Goal: Find specific page/section: Find specific page/section

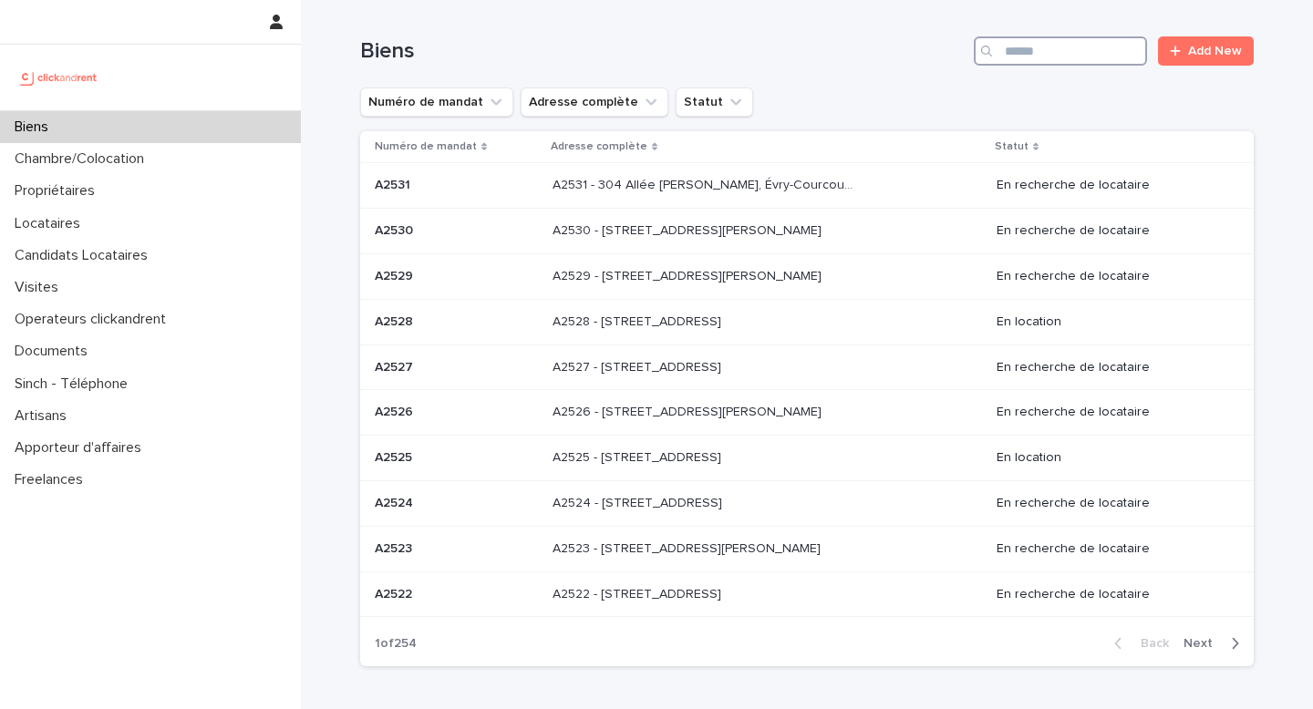
click at [1057, 46] on input "Search" at bounding box center [1059, 50] width 173 height 29
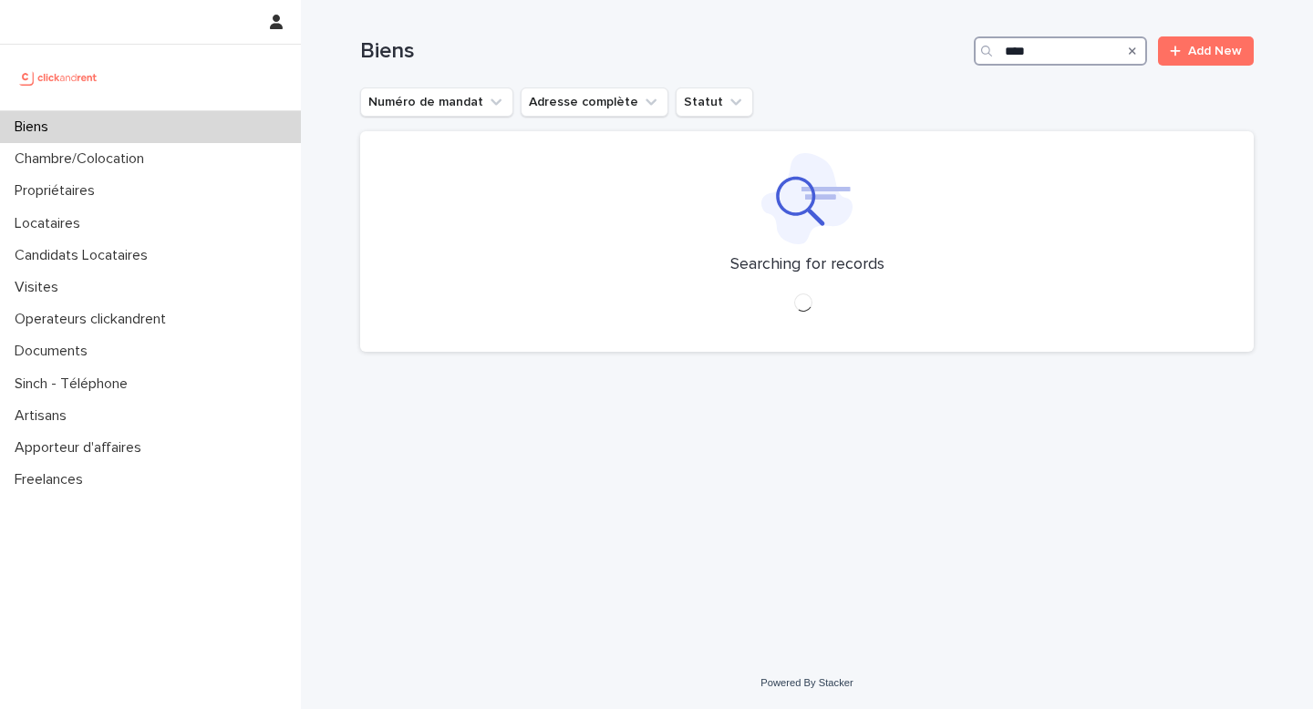
type input "*****"
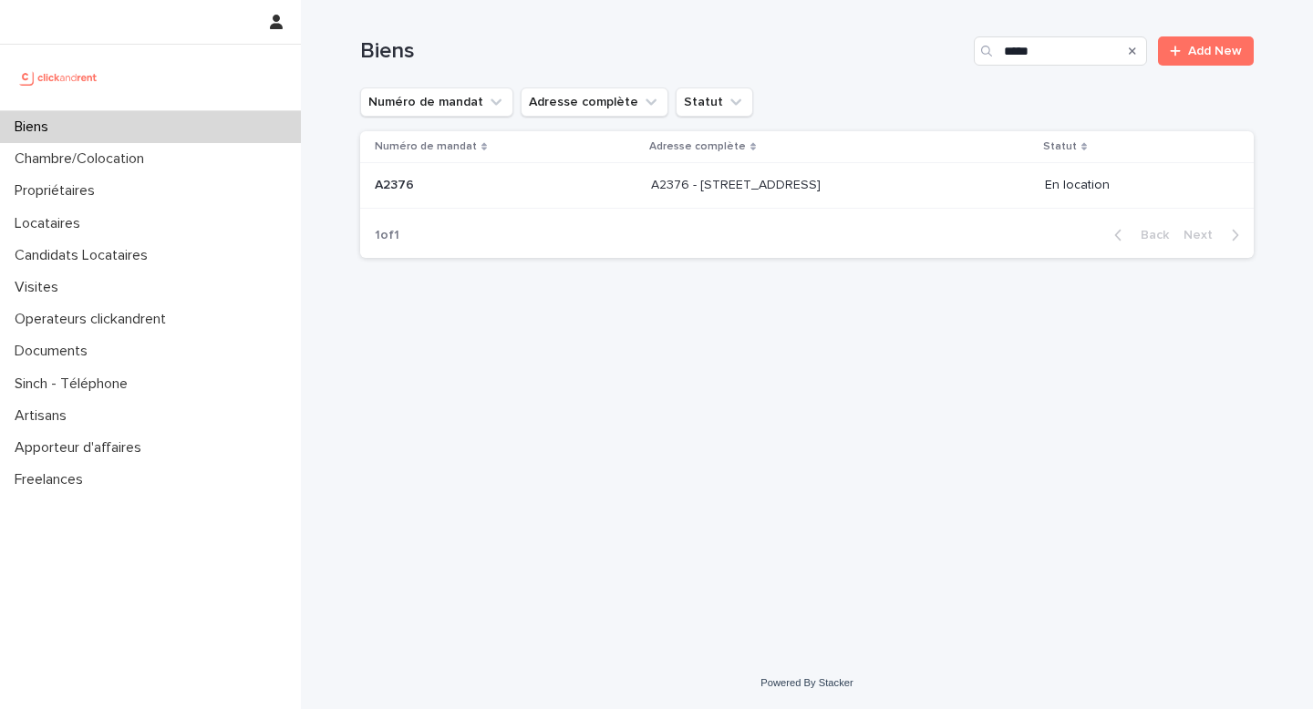
click at [723, 181] on p "A2376 - [STREET_ADDRESS]" at bounding box center [737, 183] width 173 height 19
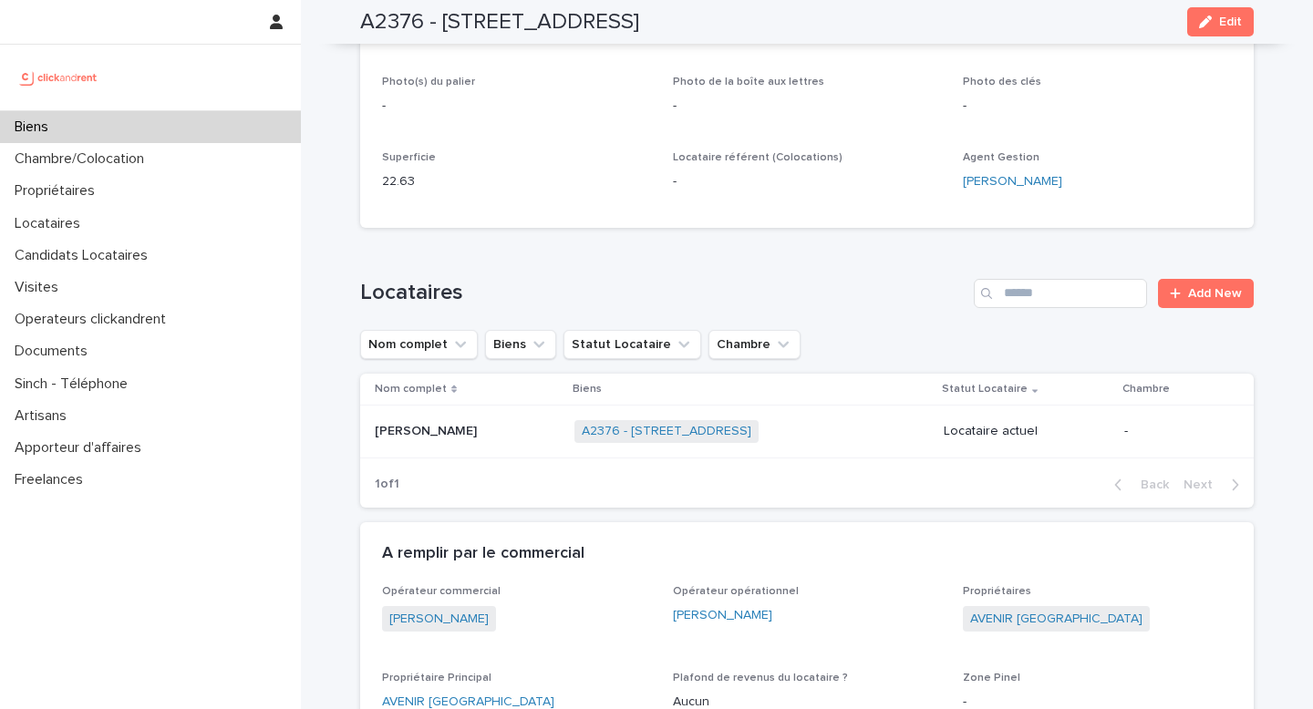
scroll to position [529, 0]
